Goal: Task Accomplishment & Management: Manage account settings

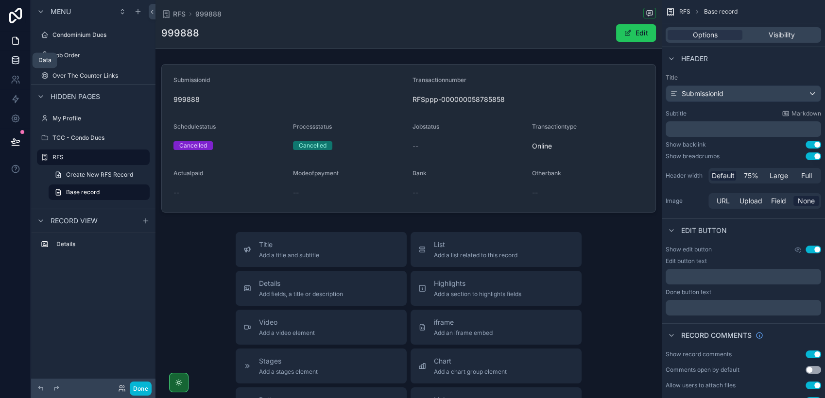
click at [16, 63] on icon at bounding box center [16, 60] width 10 height 10
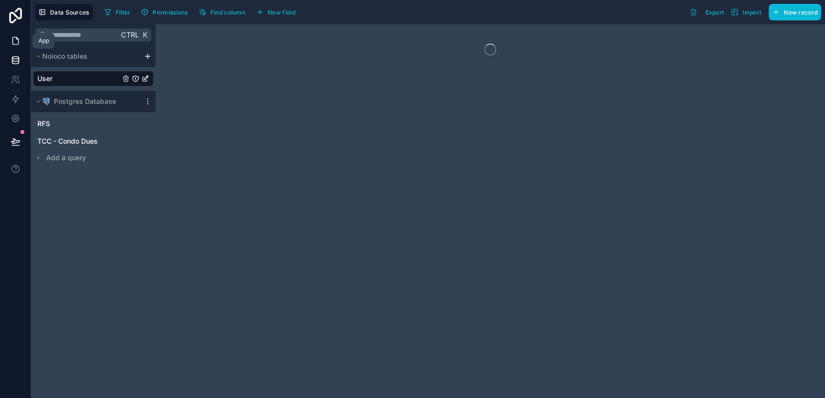
click at [17, 38] on icon at bounding box center [16, 41] width 10 height 10
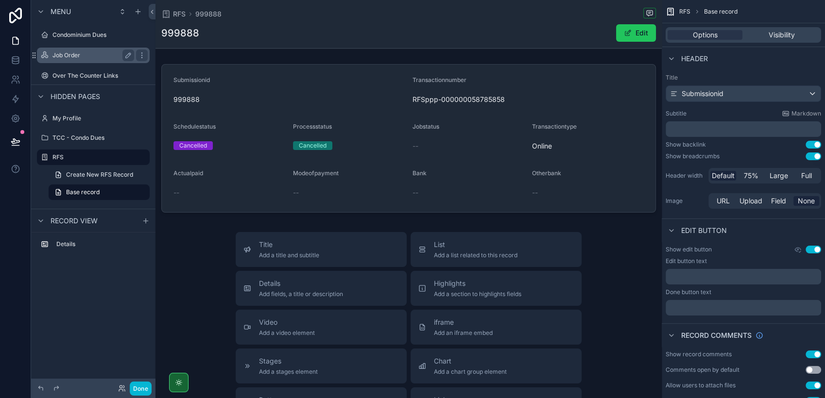
click at [77, 62] on div "Job Order" at bounding box center [93, 56] width 109 height 16
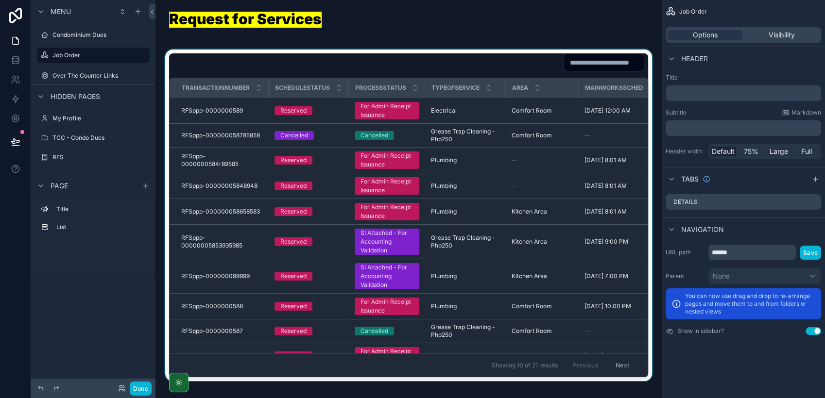
click at [611, 361] on button "Next" at bounding box center [622, 365] width 27 height 15
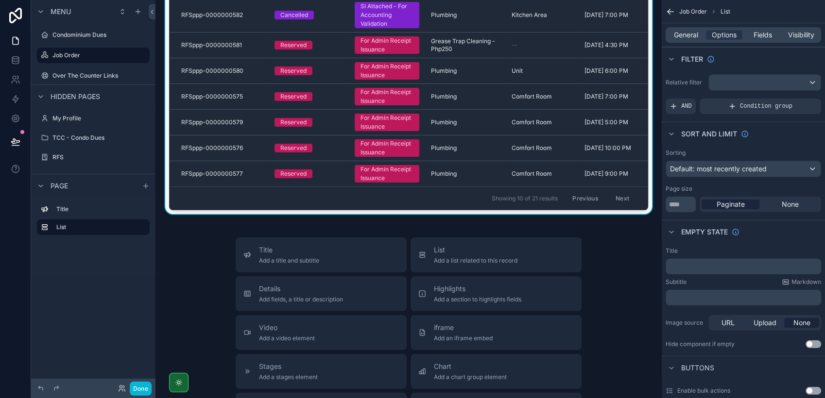
scroll to position [162, 0]
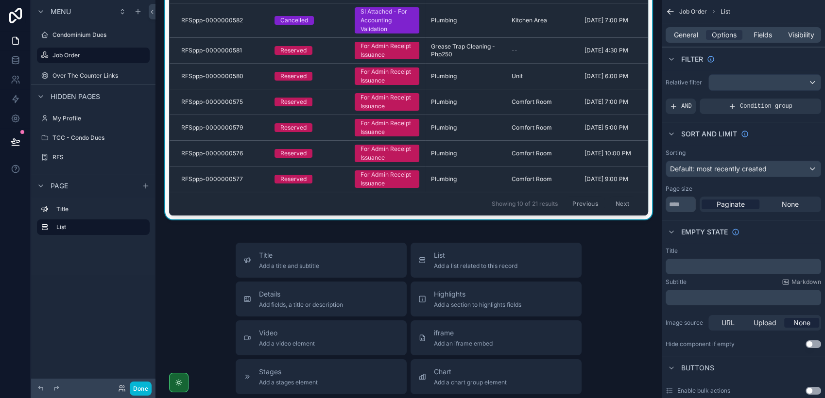
click at [613, 197] on button "Next" at bounding box center [622, 203] width 27 height 15
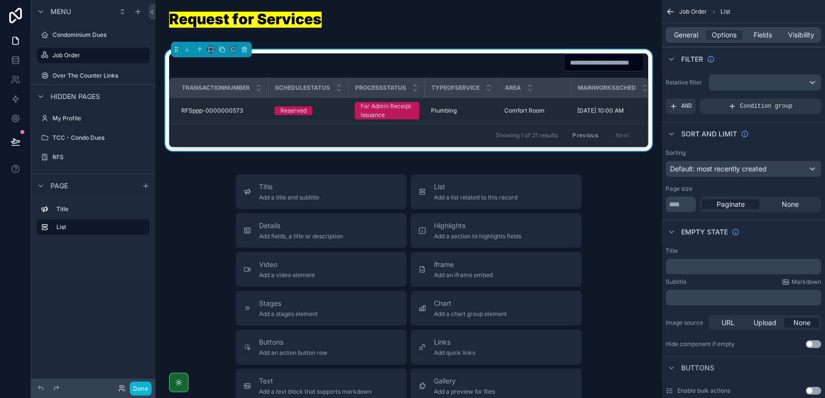
click at [569, 138] on button "Previous" at bounding box center [584, 135] width 39 height 15
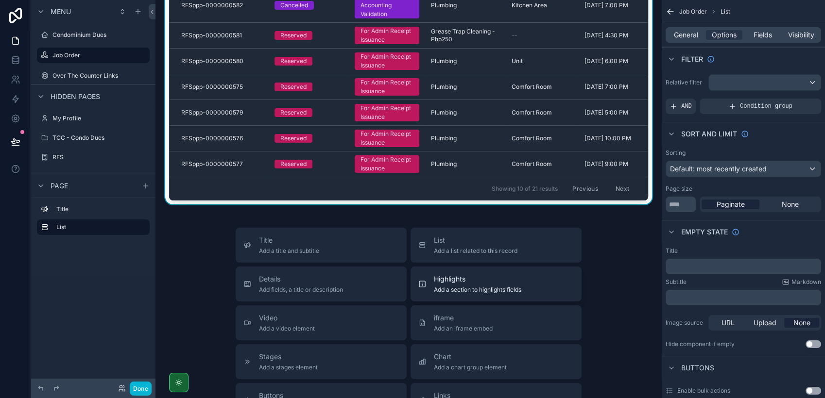
scroll to position [216, 0]
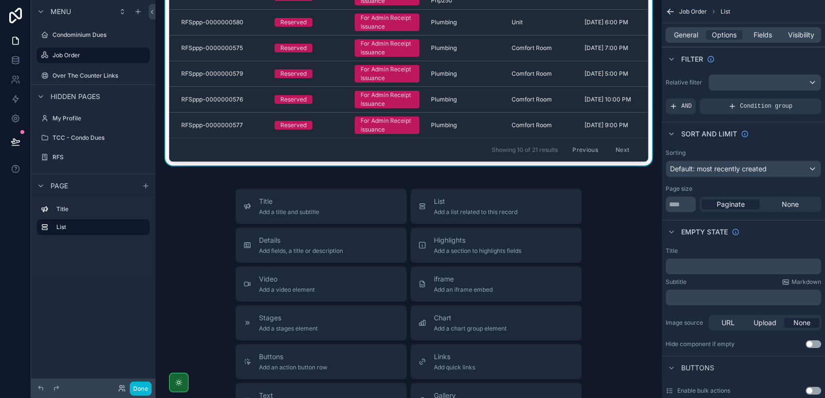
click at [567, 145] on button "Previous" at bounding box center [584, 149] width 39 height 15
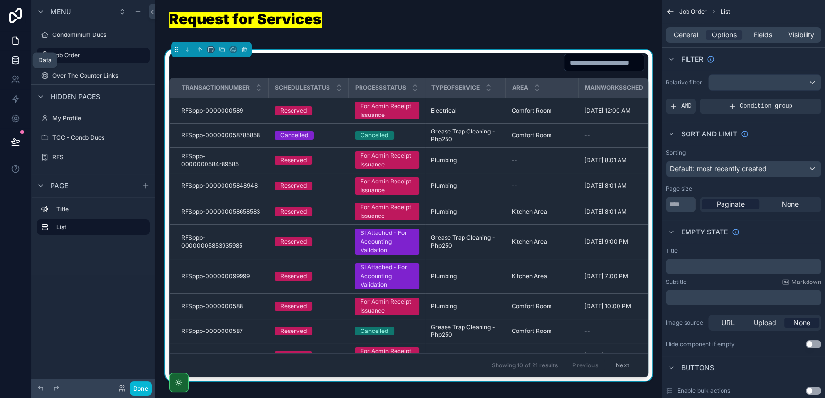
click at [12, 62] on icon at bounding box center [15, 62] width 6 height 4
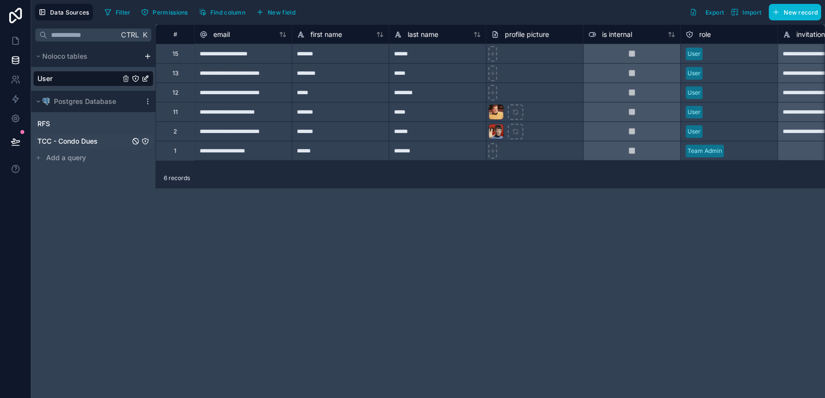
click at [83, 137] on span "TCC - Condo Dues" at bounding box center [67, 141] width 60 height 10
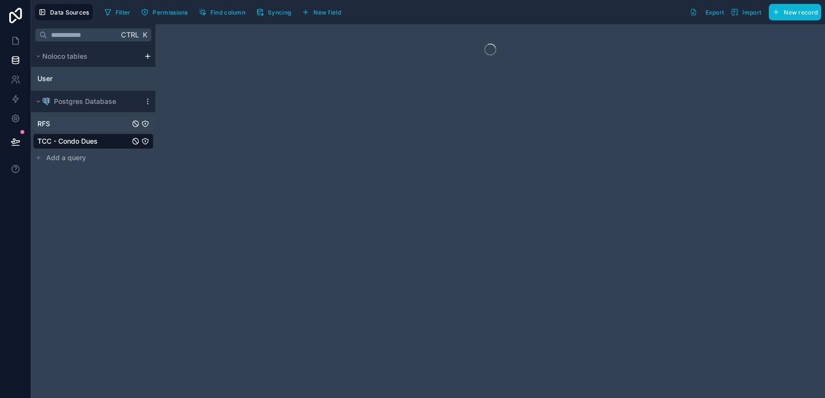
click at [85, 124] on link "RFS" at bounding box center [83, 124] width 92 height 10
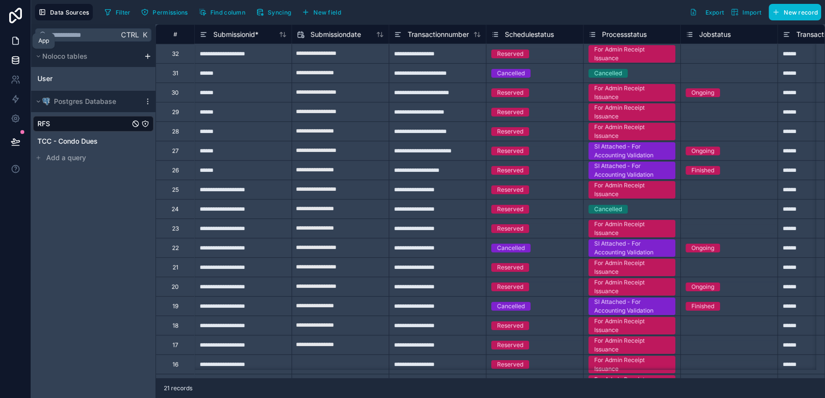
click at [14, 41] on icon at bounding box center [16, 41] width 10 height 10
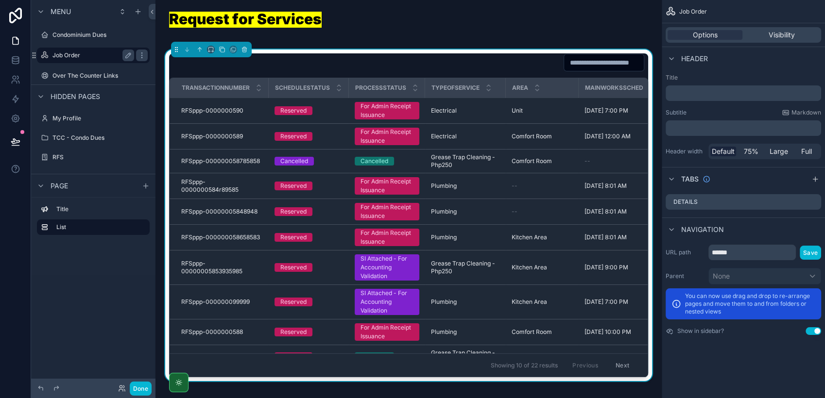
click at [84, 51] on label "Job Order" at bounding box center [91, 55] width 78 height 8
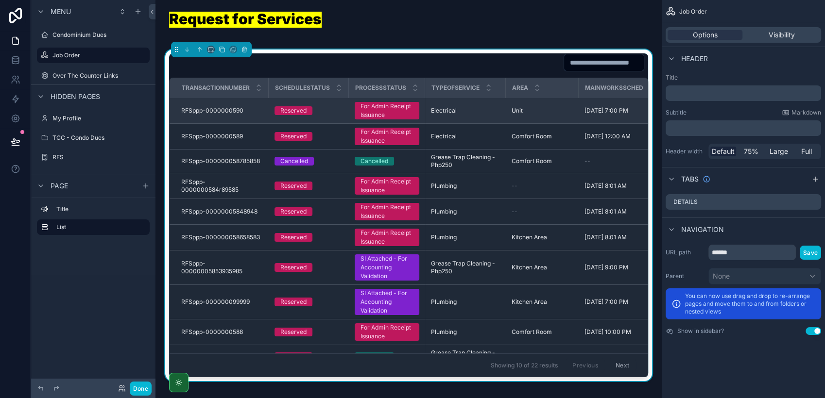
click at [325, 113] on div "Reserved" at bounding box center [308, 110] width 68 height 9
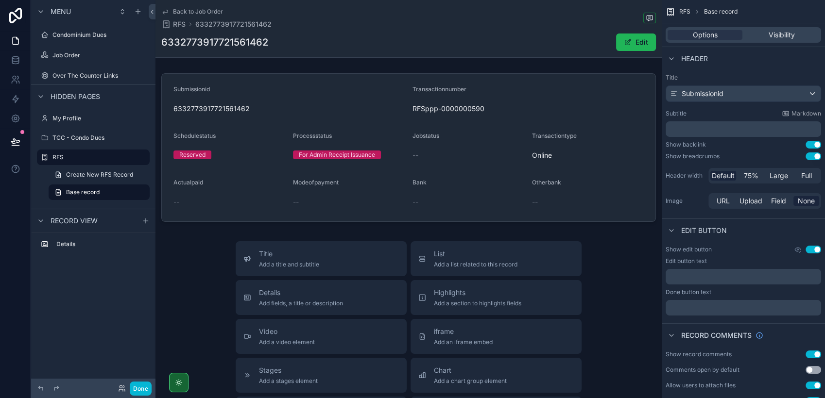
click at [625, 42] on span "scrollable content" at bounding box center [628, 42] width 8 height 8
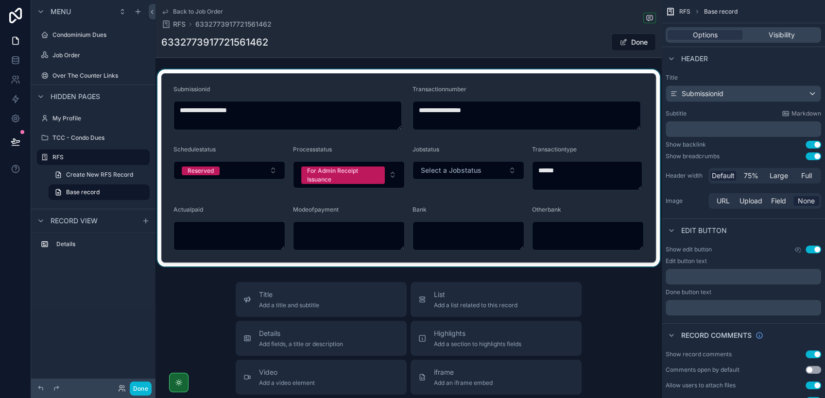
click at [270, 172] on div "scrollable content" at bounding box center [408, 167] width 506 height 197
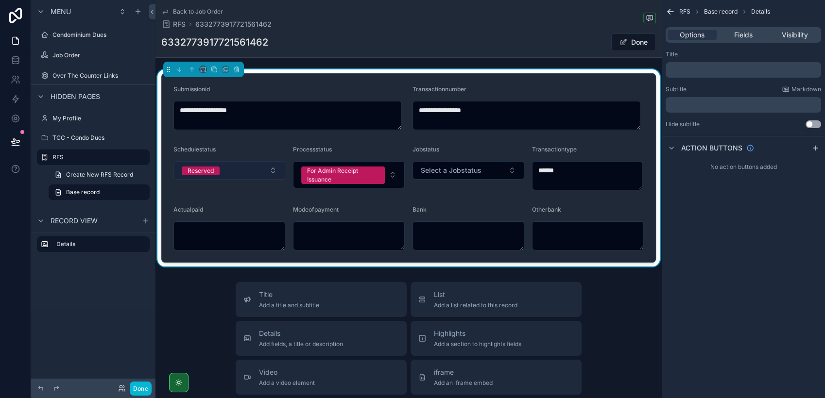
click at [270, 170] on button "Reserved" at bounding box center [229, 170] width 112 height 18
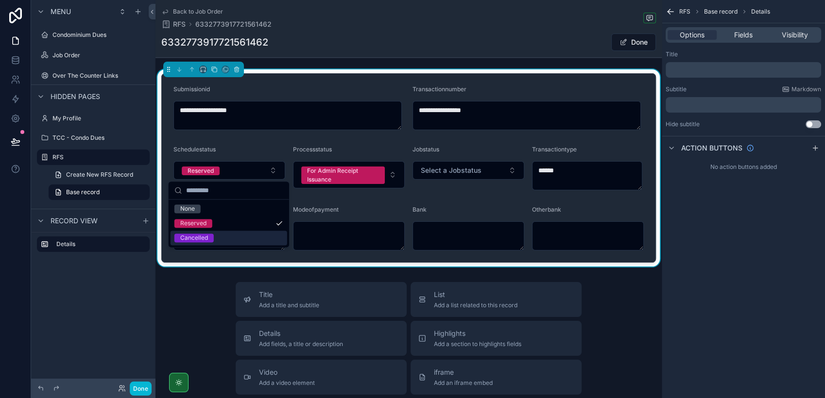
click at [223, 232] on div "Cancelled" at bounding box center [228, 238] width 117 height 15
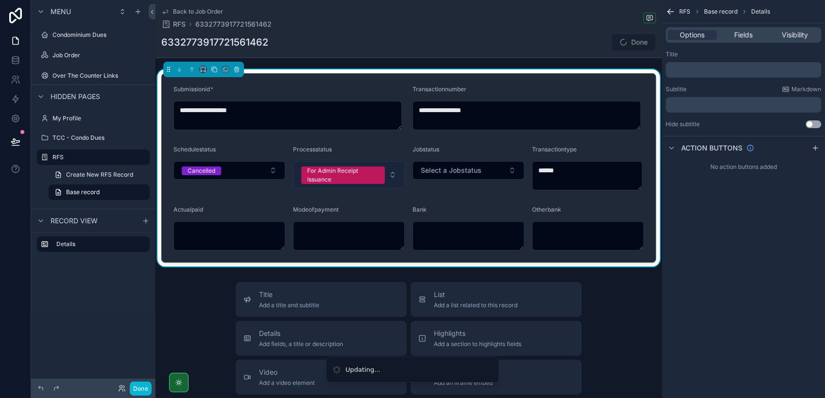
click at [387, 173] on button "For Admin Receipt Issuance" at bounding box center [349, 174] width 112 height 27
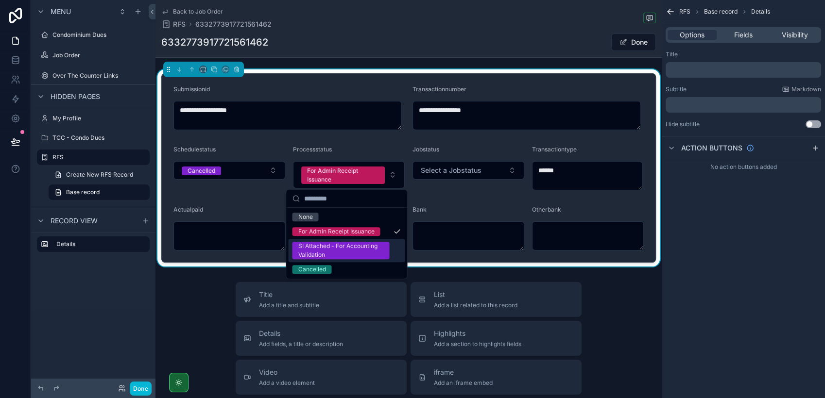
click at [342, 252] on div "SI Attached - For Accounting Validation" at bounding box center [340, 250] width 85 height 17
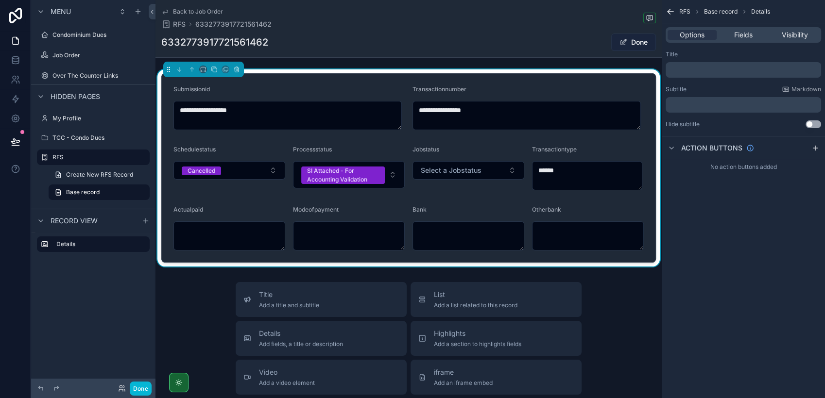
click at [619, 42] on span "scrollable content" at bounding box center [623, 42] width 8 height 8
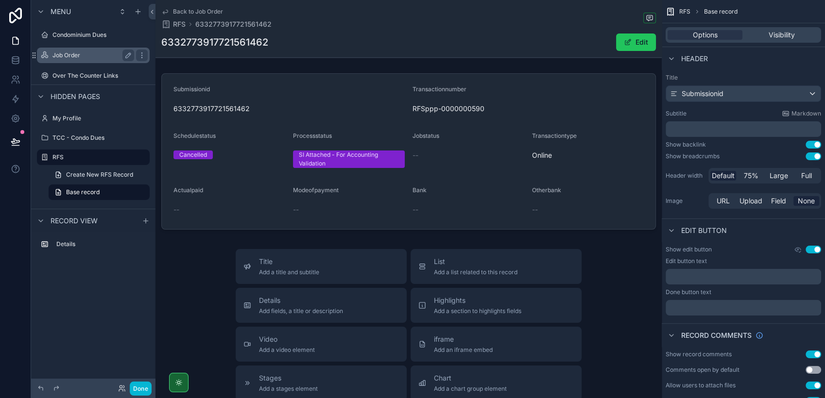
click at [54, 53] on label "Job Order" at bounding box center [91, 55] width 78 height 8
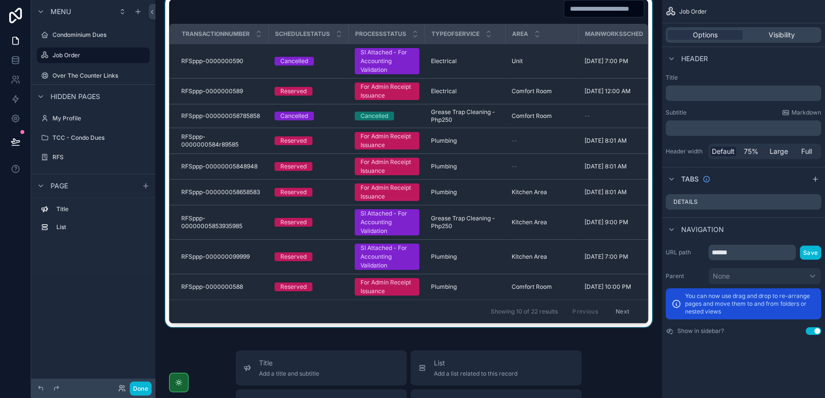
scroll to position [108, 0]
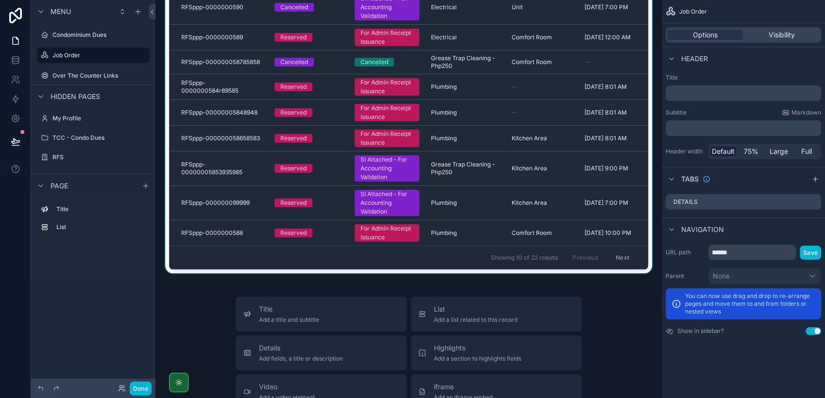
click at [316, 228] on div "scrollable content" at bounding box center [408, 108] width 491 height 332
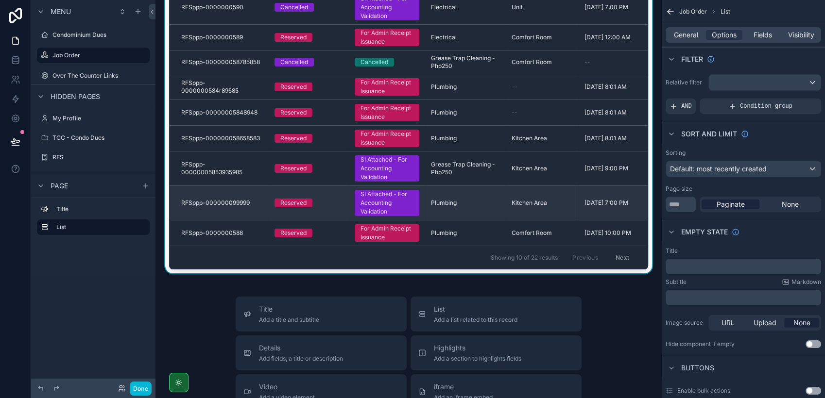
click at [289, 207] on div "Reserved" at bounding box center [293, 203] width 26 height 9
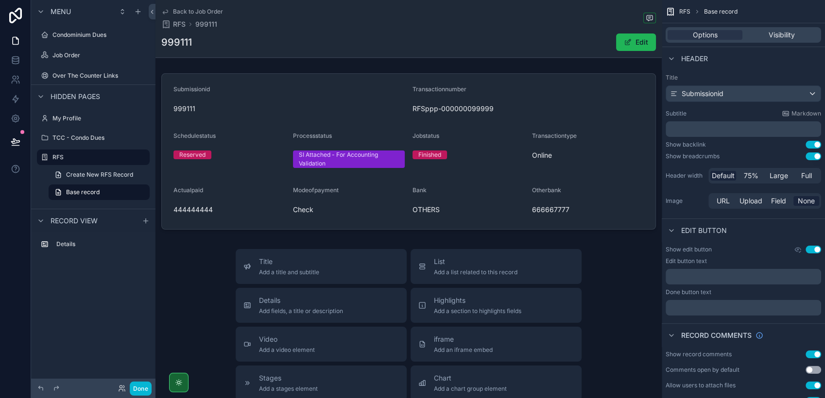
click at [624, 44] on span "scrollable content" at bounding box center [628, 42] width 8 height 8
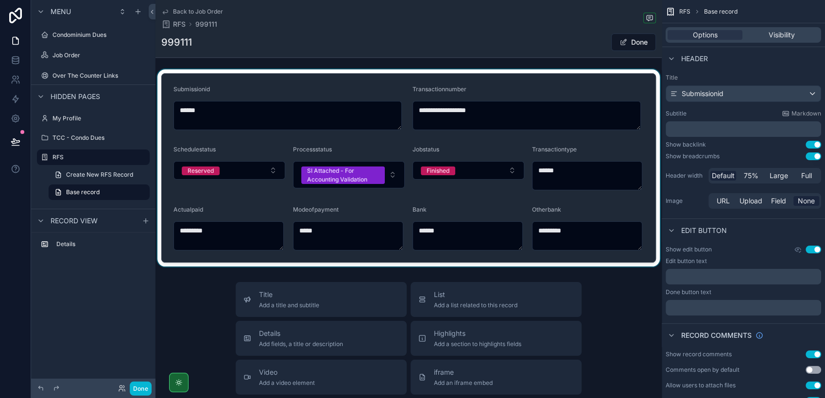
click at [268, 171] on div "scrollable content" at bounding box center [408, 167] width 506 height 197
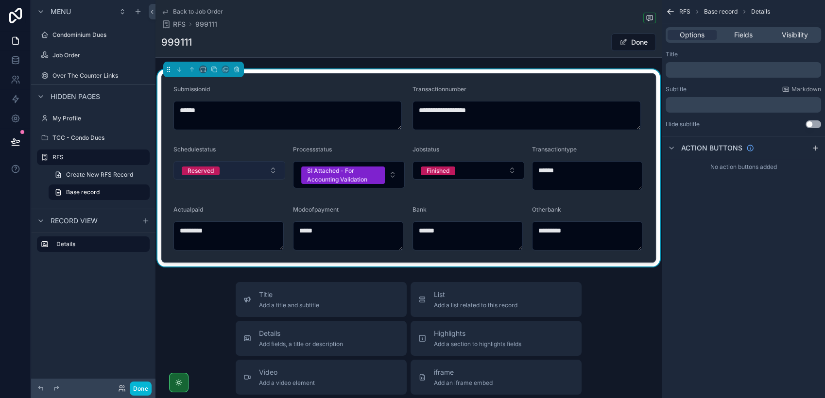
click at [271, 170] on button "Reserved" at bounding box center [229, 170] width 112 height 18
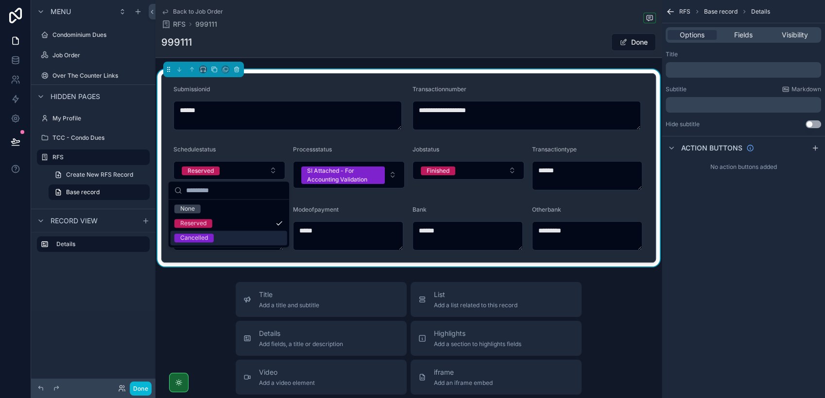
click at [228, 240] on div "Cancelled" at bounding box center [228, 238] width 117 height 15
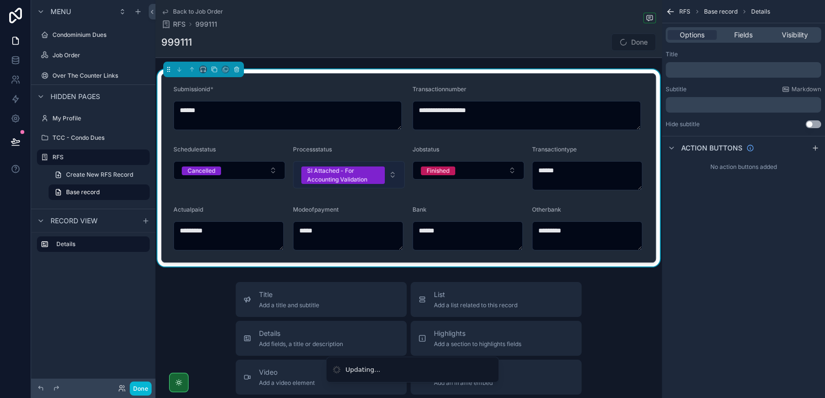
click at [389, 177] on button "SI Attached - For Accounting Validation" at bounding box center [349, 174] width 112 height 27
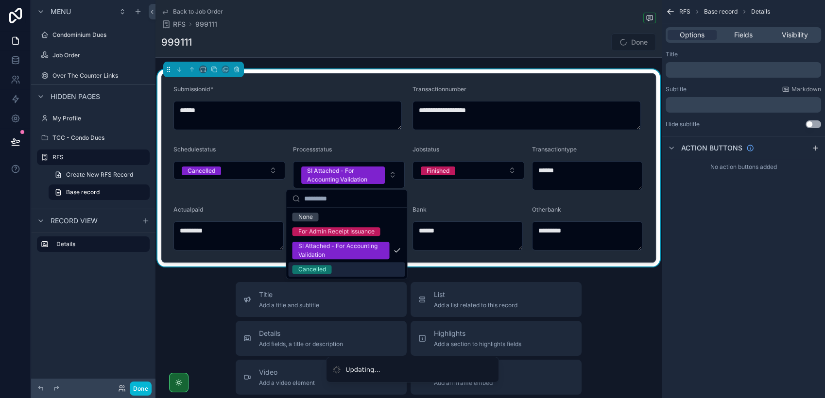
click at [335, 267] on div "Cancelled" at bounding box center [346, 269] width 117 height 15
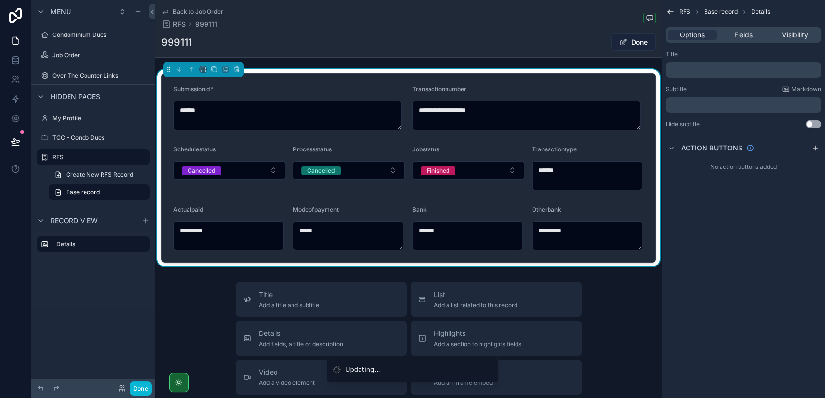
click at [631, 39] on button "Done" at bounding box center [633, 42] width 45 height 17
